Goal: Task Accomplishment & Management: Use online tool/utility

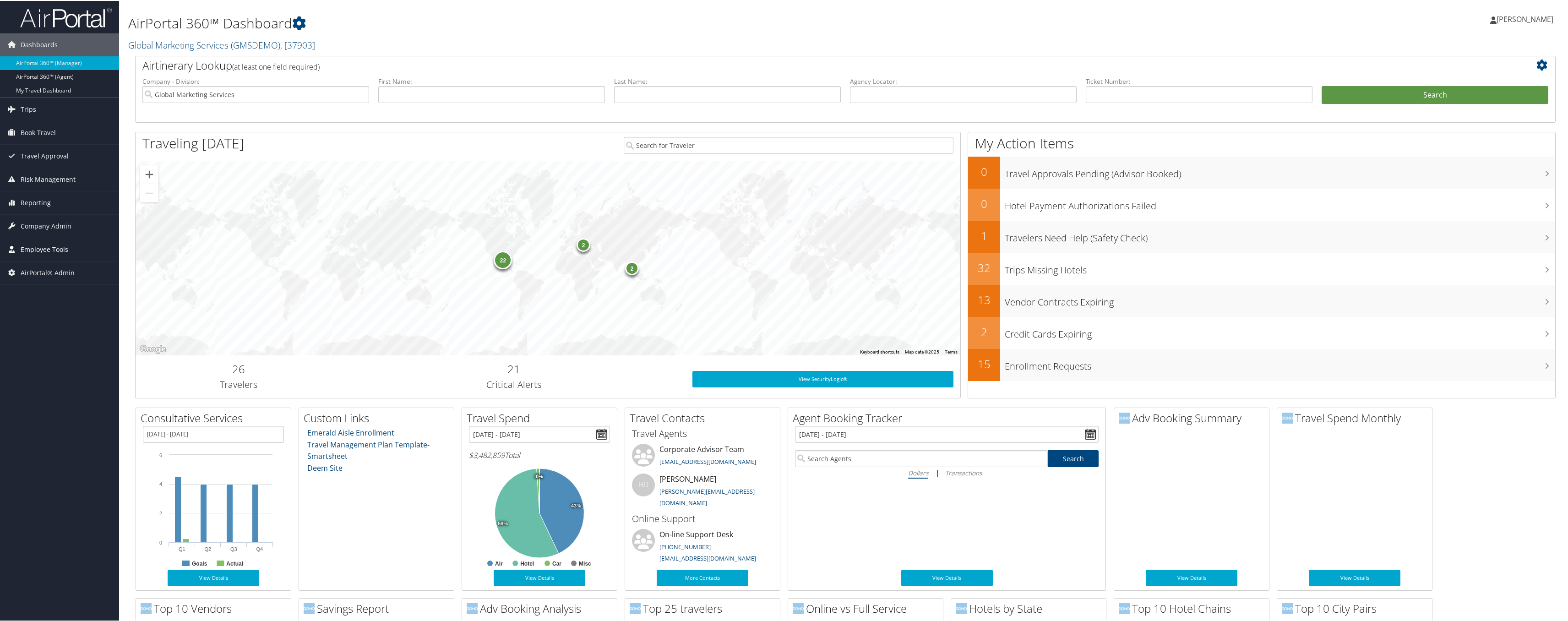
click at [52, 237] on span "Employee Tools" at bounding box center [44, 249] width 47 height 23
click at [52, 229] on span "Company Admin" at bounding box center [46, 225] width 51 height 23
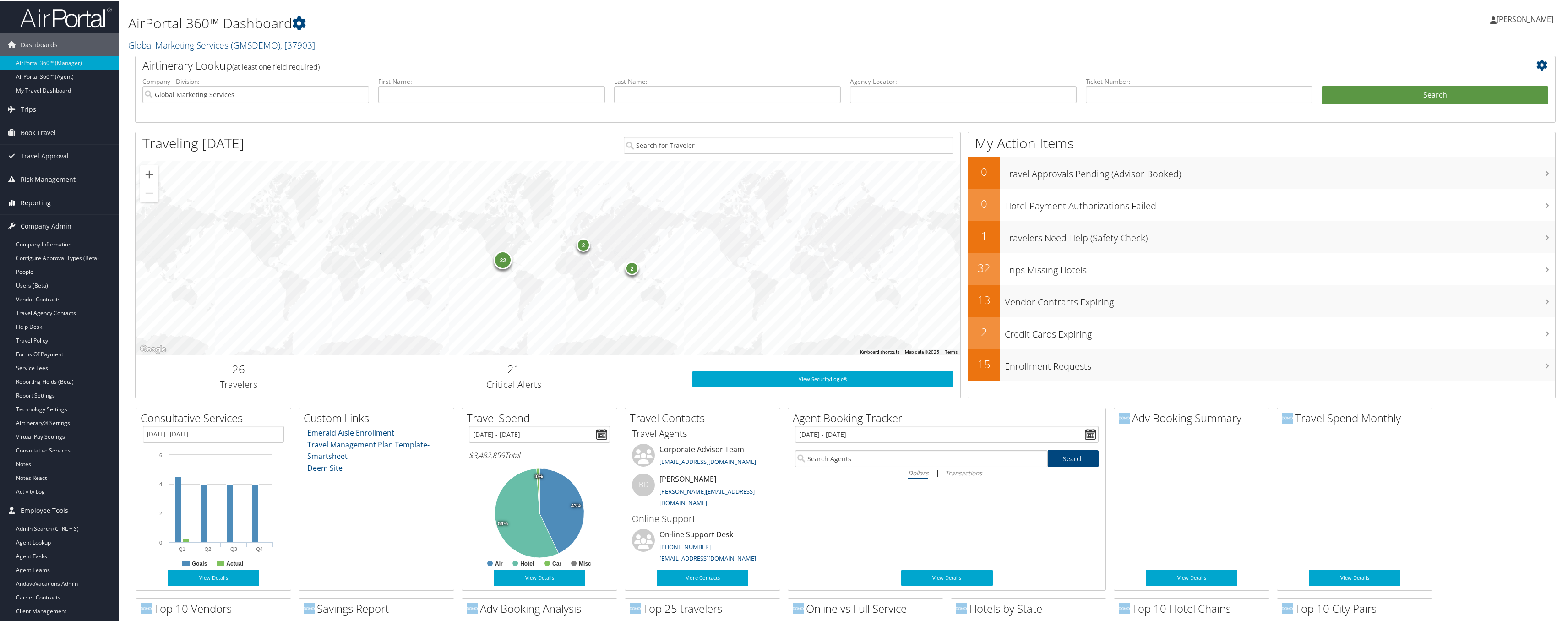
click at [63, 197] on link "Reporting" at bounding box center [59, 201] width 119 height 23
click at [63, 223] on link "Unused Tickets" at bounding box center [59, 220] width 119 height 14
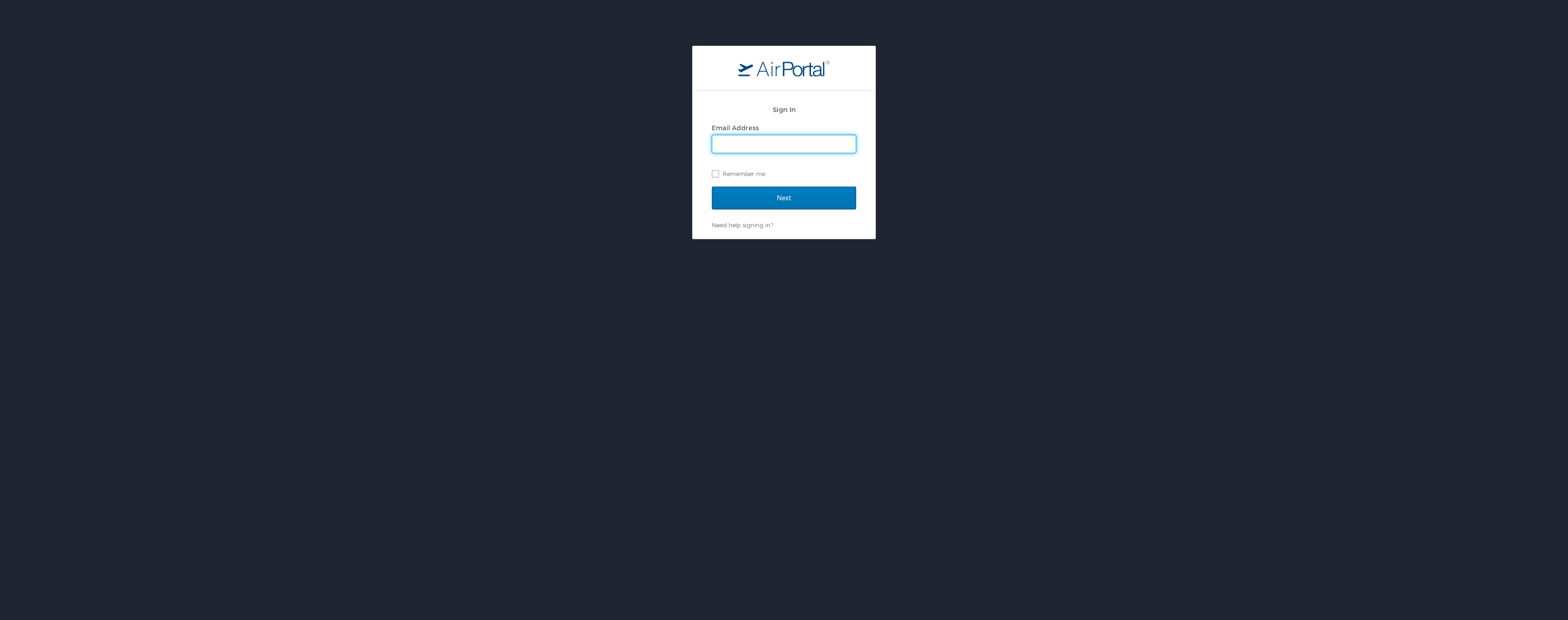
click at [777, 151] on input "Email Address" at bounding box center [784, 144] width 143 height 17
type input "kyle.crowther@cbtravel.com"
click at [773, 191] on input "Next" at bounding box center [784, 198] width 144 height 23
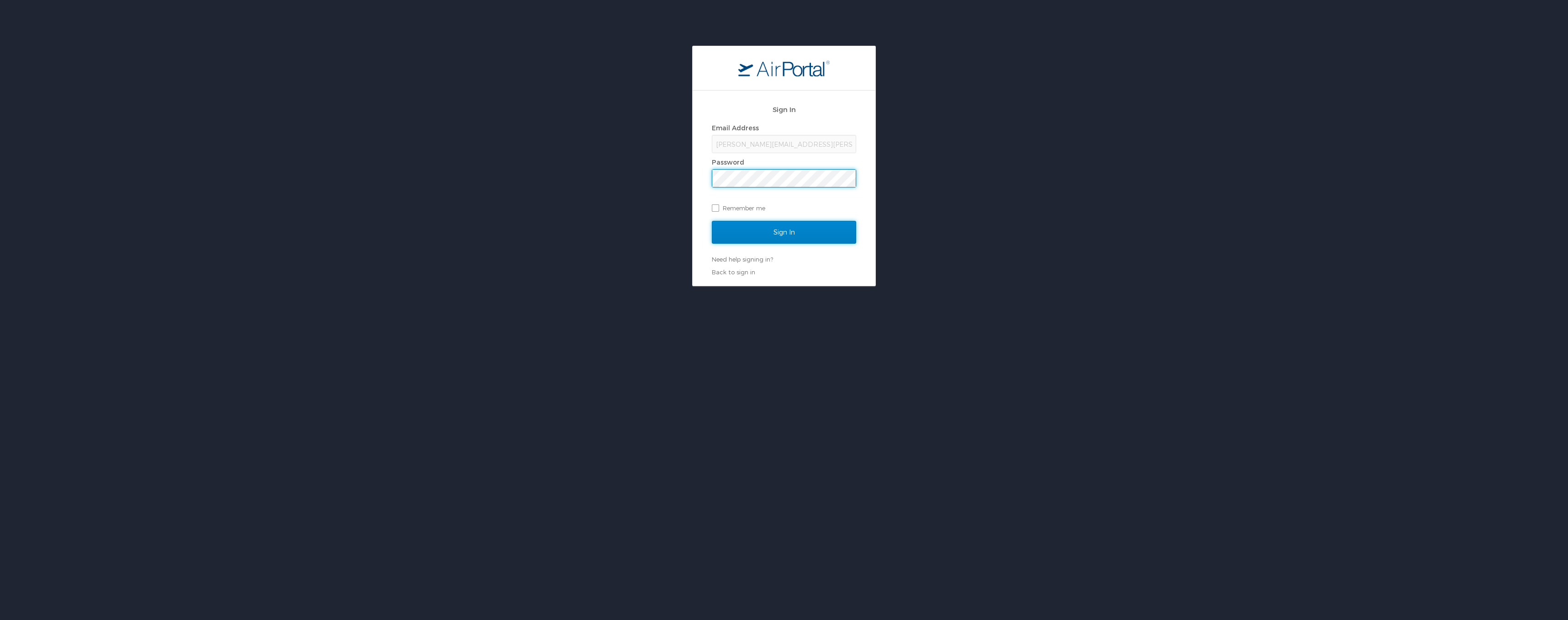
click at [786, 228] on input "Sign In" at bounding box center [784, 232] width 144 height 23
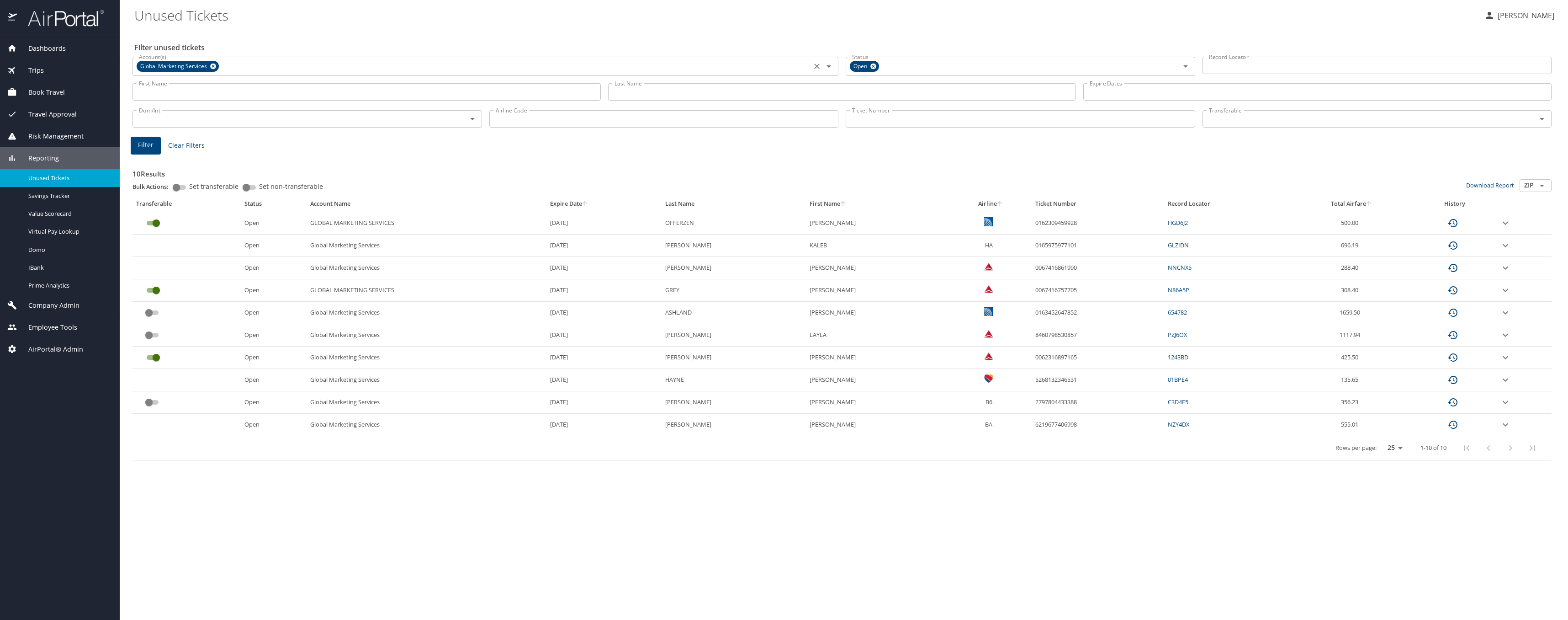
click at [212, 66] on icon at bounding box center [213, 66] width 7 height 10
click at [209, 70] on input "Account(s)" at bounding box center [472, 65] width 673 height 12
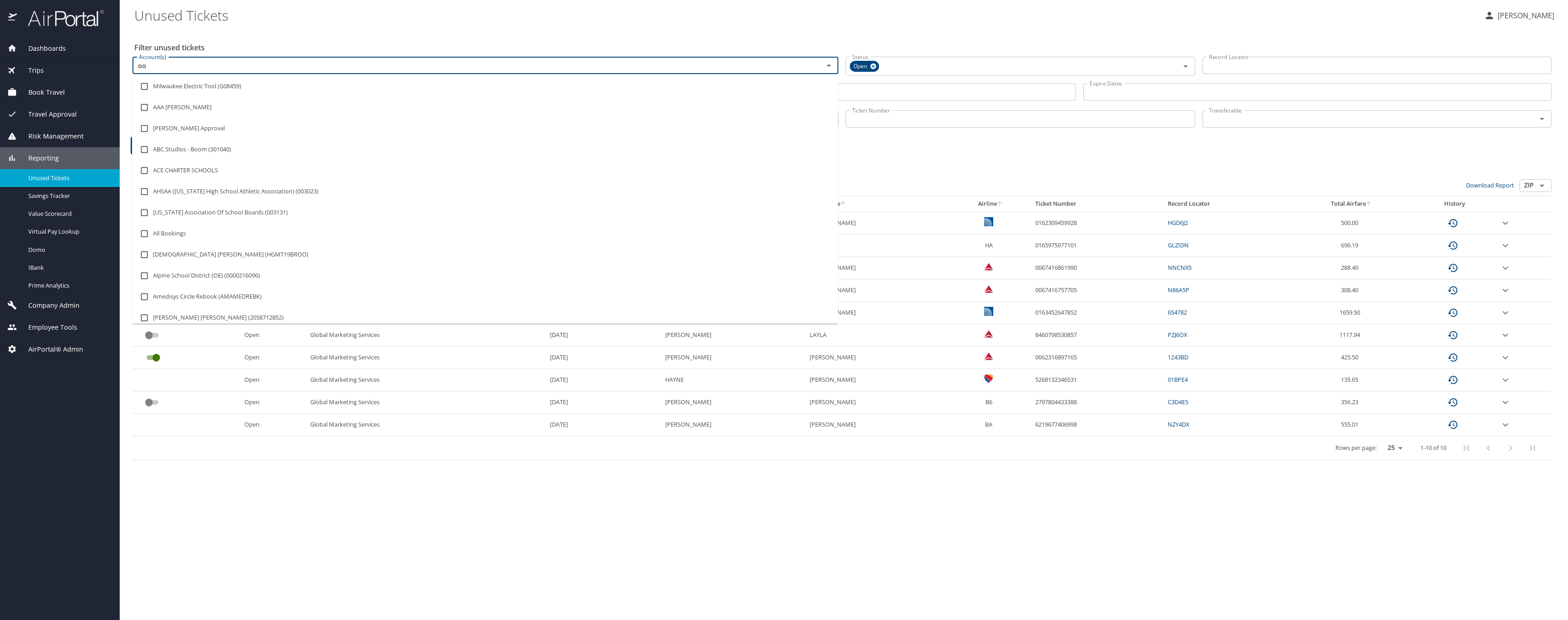
type input "o"
type input "CHG"
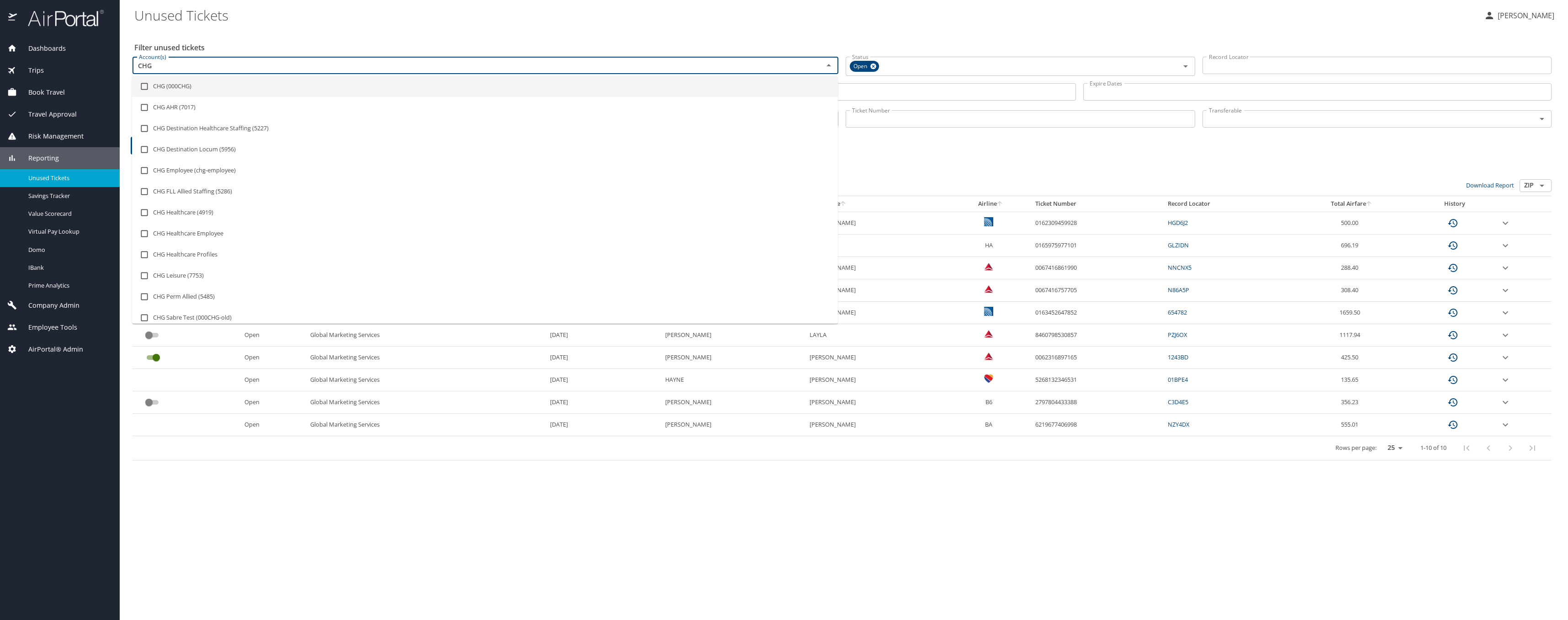
click at [147, 88] on input "checkbox" at bounding box center [144, 86] width 17 height 17
checkbox input "true"
type input "CHG"
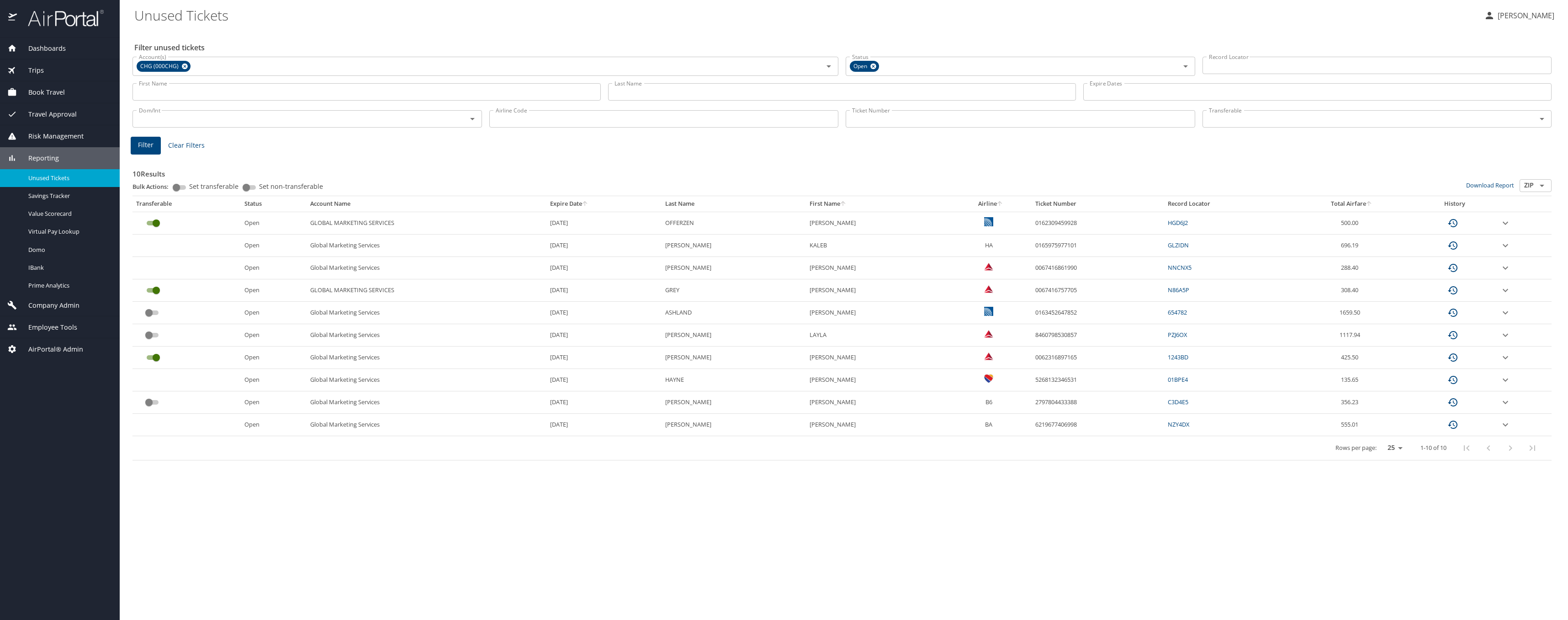
click at [520, 37] on div "Filter unused tickets Account(s) CHG (000CHG) Account(s) Status Open Status Rec…" at bounding box center [843, 325] width 1419 height 591
click at [151, 142] on span "Filter" at bounding box center [146, 144] width 15 height 11
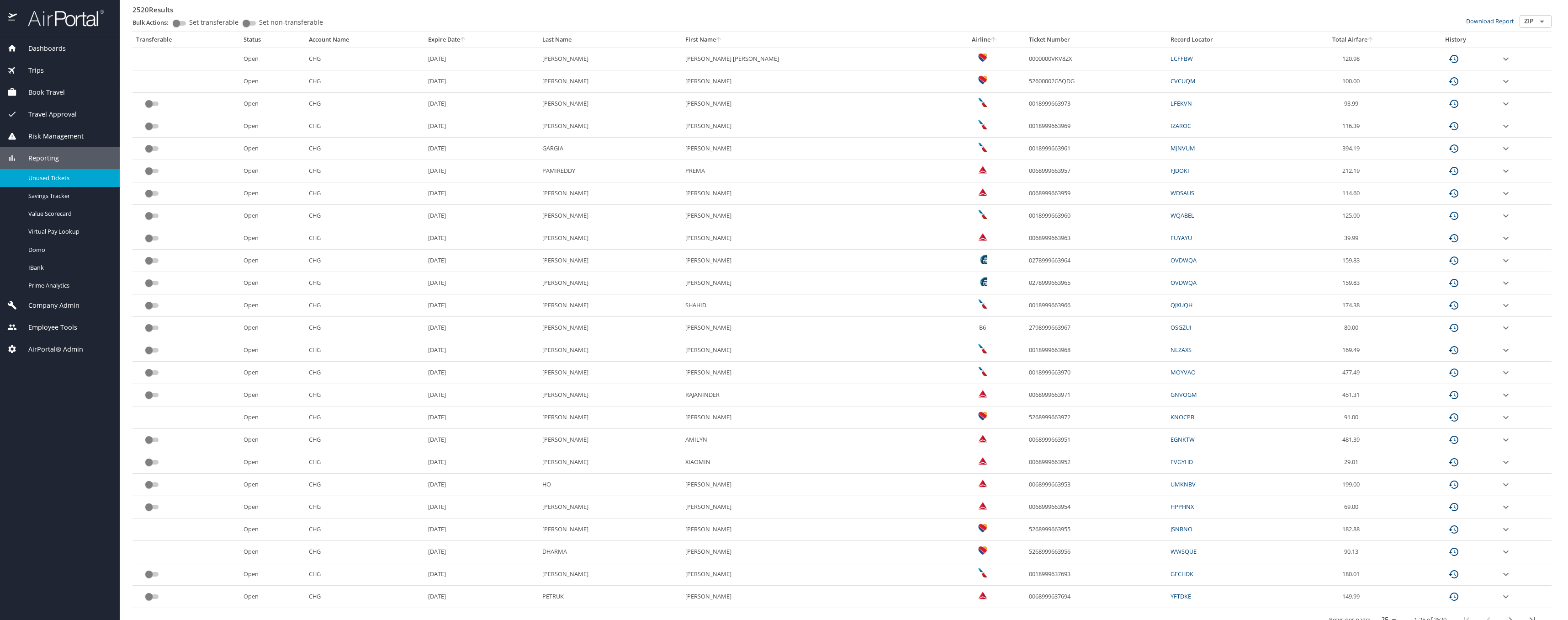
scroll to position [180, 0]
